Goal: Task Accomplishment & Management: Manage account settings

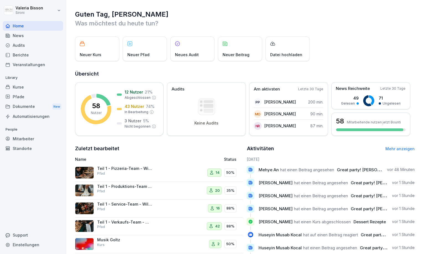
click at [21, 98] on div "Pfade" at bounding box center [33, 97] width 60 height 10
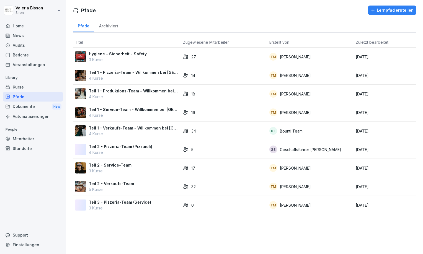
click at [127, 50] on td "Hygiene - Sicherheit - Safety 3 Kurse" at bounding box center [127, 57] width 108 height 19
click at [159, 54] on div "Hygiene - Sicherheit - Safety 3 Kurse" at bounding box center [127, 57] width 104 height 12
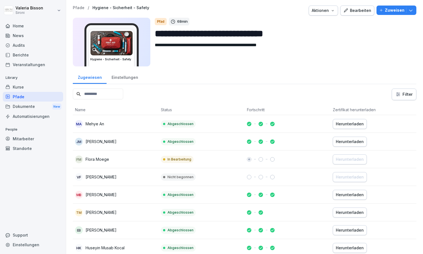
click at [412, 10] on icon "button" at bounding box center [411, 10] width 6 height 6
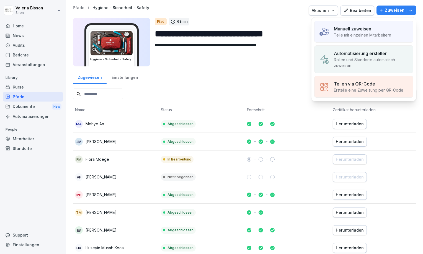
click at [390, 56] on div "Automatisierung erstellen" at bounding box center [371, 53] width 75 height 7
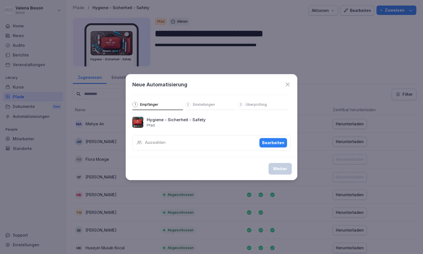
click at [159, 142] on p "Auswählen" at bounding box center [155, 143] width 21 height 6
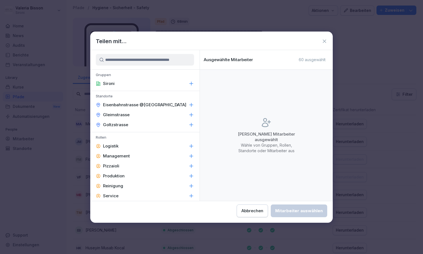
click at [189, 145] on icon at bounding box center [192, 147] width 6 height 6
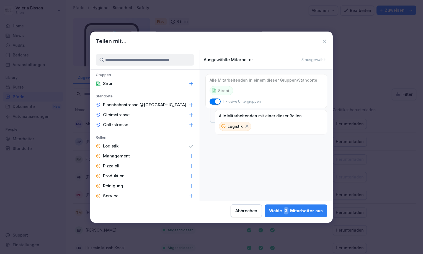
click at [193, 166] on icon at bounding box center [192, 166] width 6 height 6
click at [192, 178] on icon at bounding box center [192, 176] width 6 height 6
click at [192, 184] on icon at bounding box center [192, 186] width 6 height 6
click at [193, 194] on icon at bounding box center [192, 196] width 6 height 6
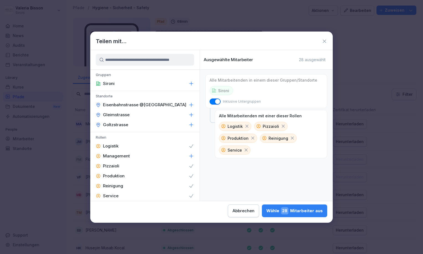
click at [301, 214] on div "Wähle 28 Mitarbeiter aus" at bounding box center [295, 210] width 57 height 7
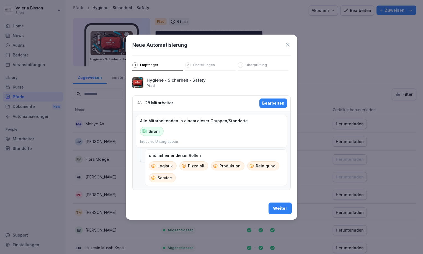
click at [286, 206] on div "Weiter" at bounding box center [280, 209] width 14 height 6
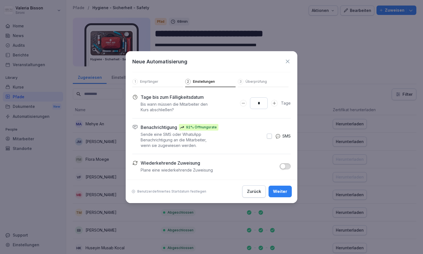
click at [287, 166] on button "button" at bounding box center [285, 166] width 11 height 6
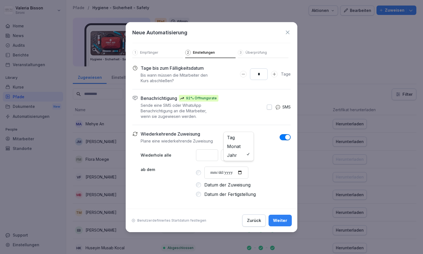
click at [244, 155] on div "* Jahr Tag Monat Jahr" at bounding box center [243, 156] width 95 height 12
click at [178, 221] on p "Benutzerdefiniertes Startdatum festlegen" at bounding box center [171, 221] width 69 height 4
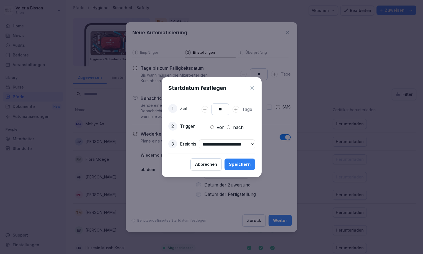
type input "**"
click at [251, 165] on div "Speichern" at bounding box center [240, 165] width 22 height 6
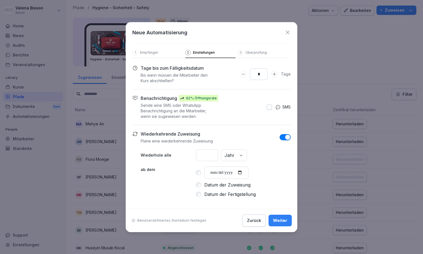
click at [265, 73] on input "*" at bounding box center [259, 74] width 18 height 12
type input "**"
click at [289, 221] on button "Weiter" at bounding box center [280, 221] width 23 height 12
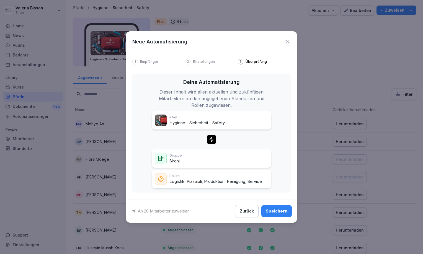
click at [283, 211] on div "Speichern" at bounding box center [277, 211] width 22 height 6
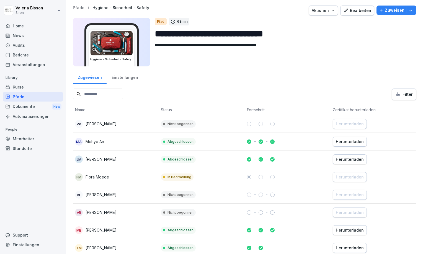
click at [19, 94] on div "Pfade" at bounding box center [33, 97] width 60 height 10
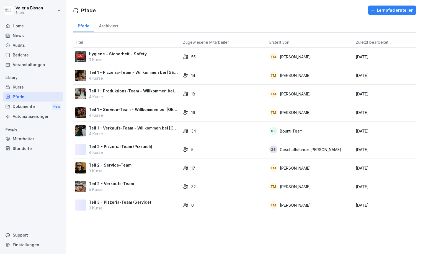
click at [108, 127] on p "Teil 1 - Verkaufs-Team - Willkommen bei [GEOGRAPHIC_DATA]" at bounding box center [134, 128] width 90 height 6
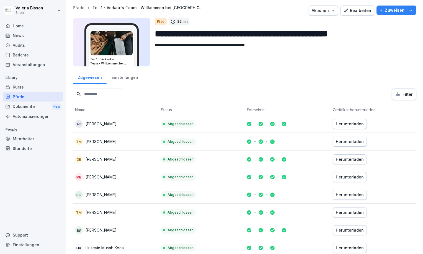
click at [36, 118] on div "Automatisierungen" at bounding box center [33, 117] width 60 height 10
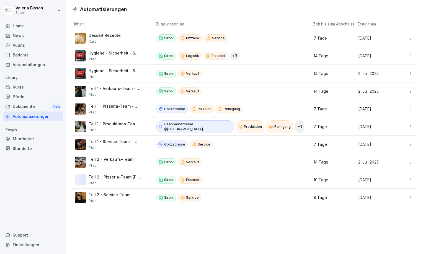
click at [115, 89] on p "Teil 1 - Verkaufs-Team - Willkommen bei [GEOGRAPHIC_DATA]" at bounding box center [115, 88] width 53 height 5
click at [112, 88] on p "Teil 1 - Verkaufs-Team - Willkommen bei [GEOGRAPHIC_DATA]" at bounding box center [115, 88] width 53 height 5
click at [226, 93] on div "Sironi Verkauf" at bounding box center [231, 92] width 148 height 8
click at [88, 91] on div "Teil 1 - Verkaufs-Team - Willkommen bei Sironi Pfad" at bounding box center [111, 91] width 72 height 11
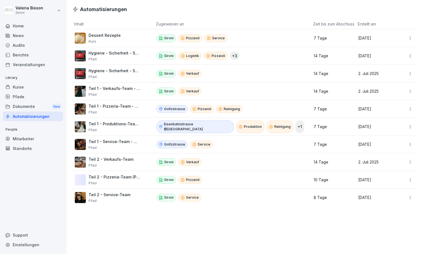
click at [80, 91] on img at bounding box center [80, 91] width 11 height 11
click at [22, 97] on div "Pfade" at bounding box center [33, 97] width 60 height 10
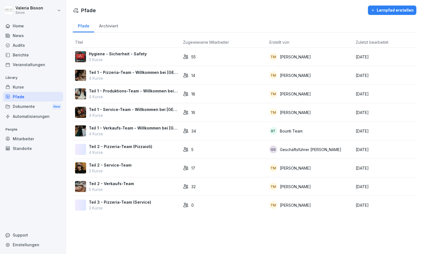
click at [126, 133] on p "4 Kurse" at bounding box center [134, 134] width 90 height 6
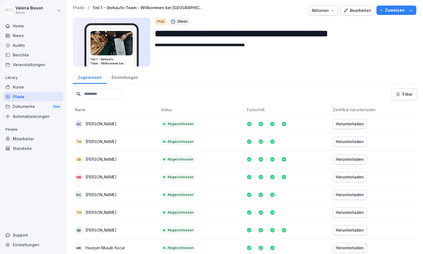
click at [120, 38] on img at bounding box center [112, 43] width 42 height 24
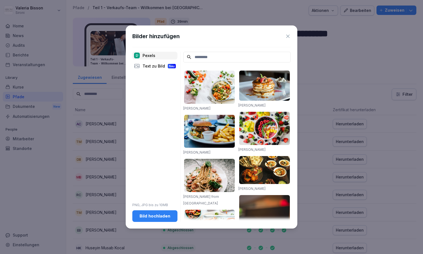
click at [288, 35] on icon at bounding box center [288, 37] width 6 height 6
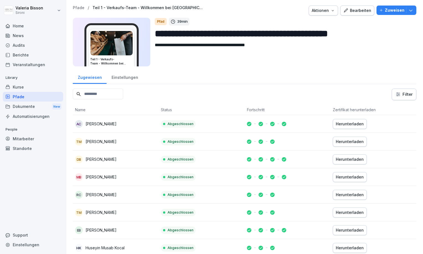
click at [357, 12] on div "Bearbeiten" at bounding box center [358, 10] width 28 height 6
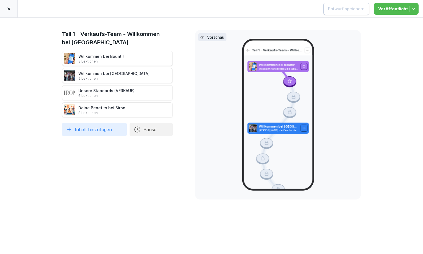
click at [9, 9] on icon at bounding box center [9, 9] width 4 height 4
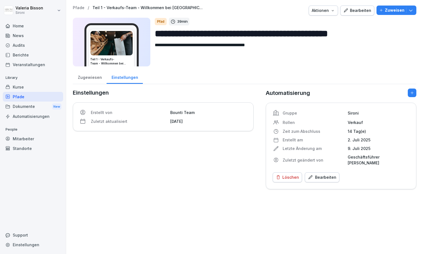
click at [16, 95] on div "Pfade" at bounding box center [33, 97] width 60 height 10
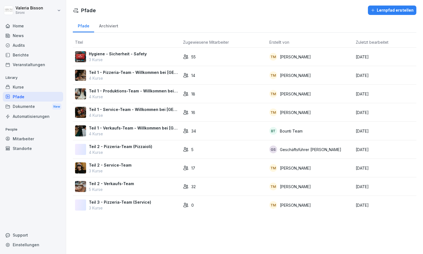
click at [17, 86] on div "Kurse" at bounding box center [33, 87] width 60 height 10
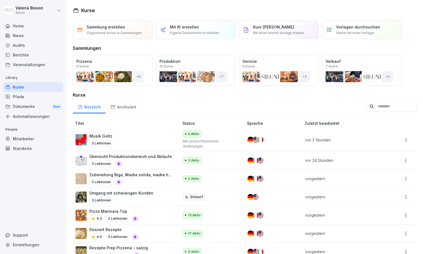
click at [158, 104] on div "Kürzlich Archiviert" at bounding box center [245, 106] width 344 height 14
